Goal: Book appointment/travel/reservation

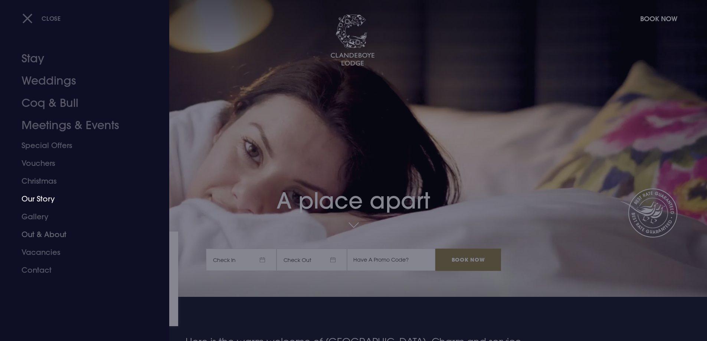
click at [42, 184] on link "Christmas" at bounding box center [80, 181] width 117 height 18
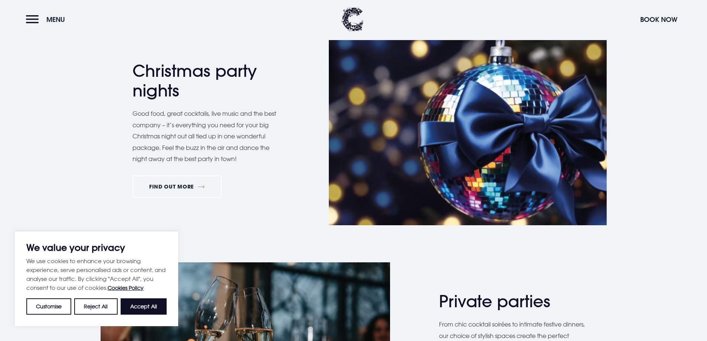
scroll to position [433, 0]
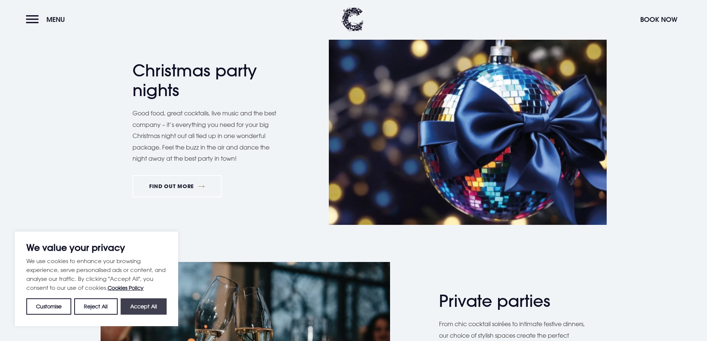
click at [144, 309] on button "Accept All" at bounding box center [144, 306] width 46 height 16
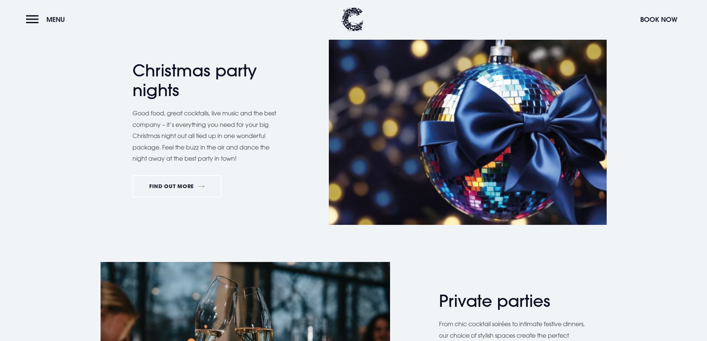
checkbox input "true"
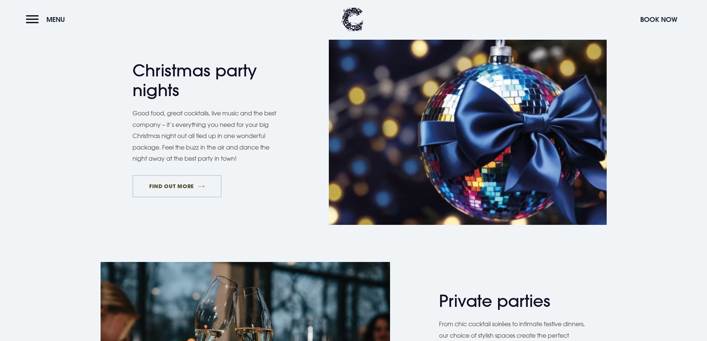
click at [170, 184] on link "FIND OUT MORE" at bounding box center [176, 186] width 89 height 22
